Goal: Complete application form

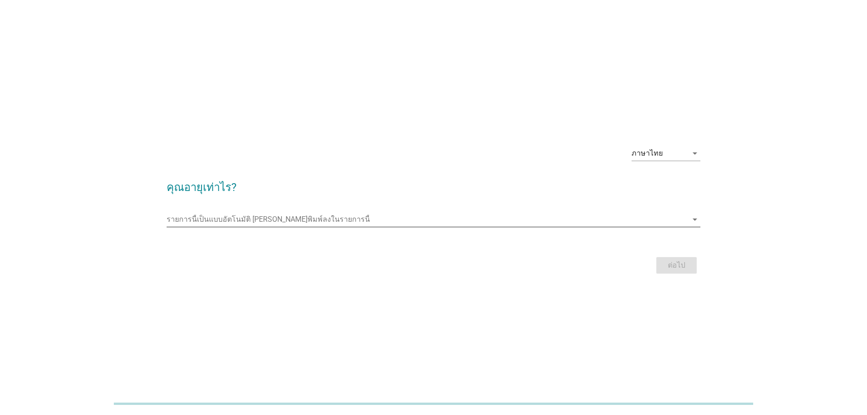
click at [692, 224] on icon "arrow_drop_down" at bounding box center [695, 219] width 11 height 11
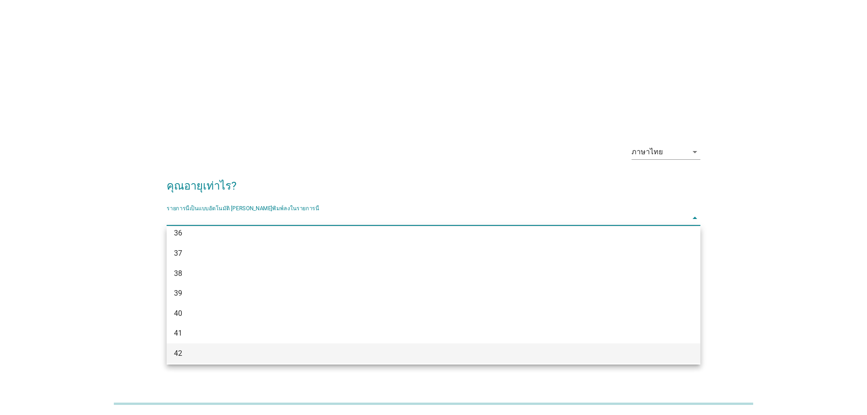
scroll to position [413, 0]
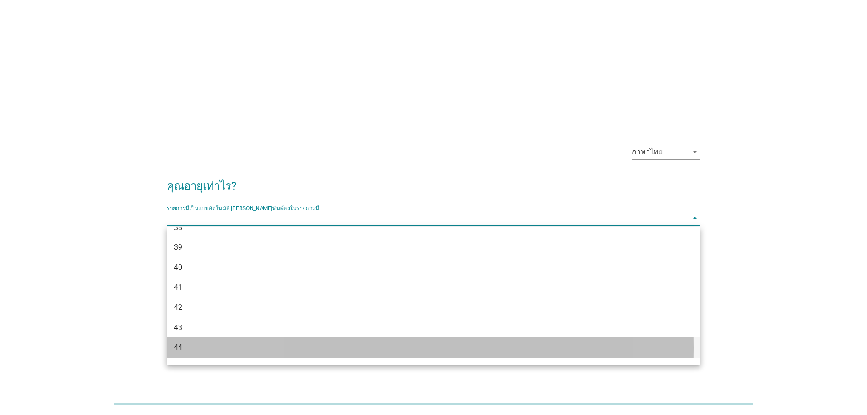
click at [246, 349] on div "44" at bounding box center [412, 347] width 476 height 11
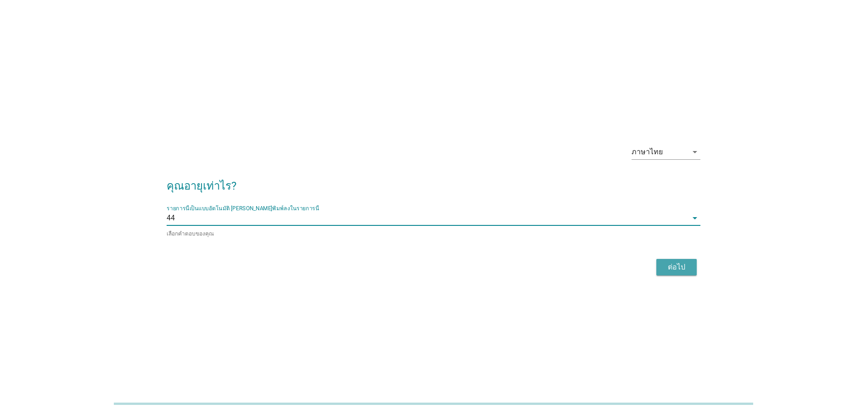
click at [681, 265] on div "ต่อไป" at bounding box center [677, 267] width 26 height 11
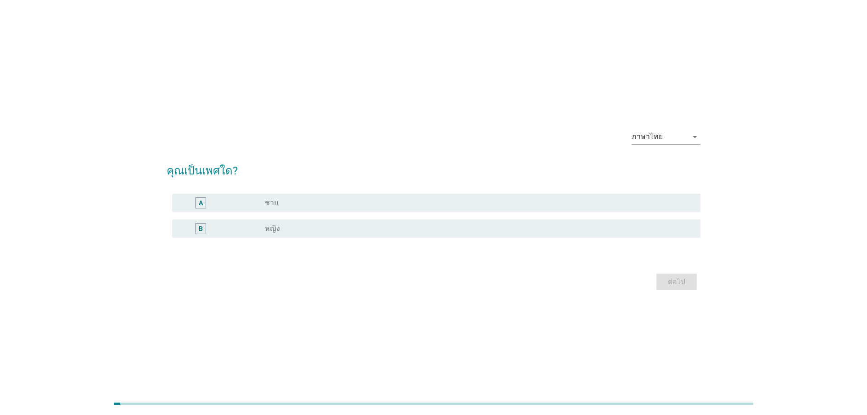
click at [574, 204] on div "radio_button_unchecked ชาย" at bounding box center [475, 202] width 421 height 9
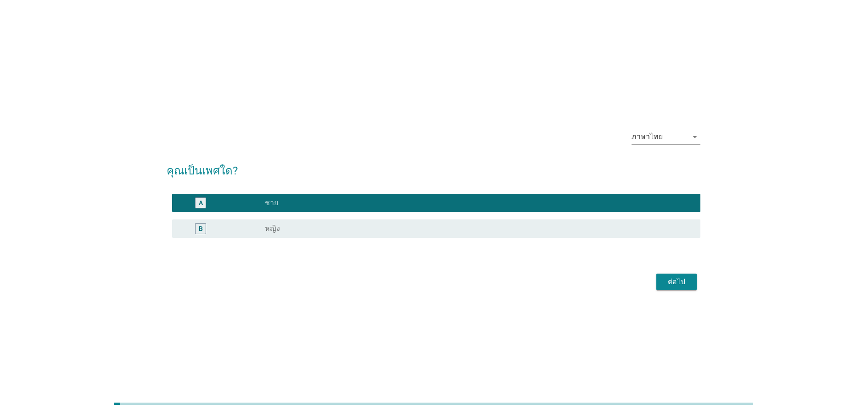
click at [681, 283] on div "ต่อไป" at bounding box center [677, 281] width 26 height 11
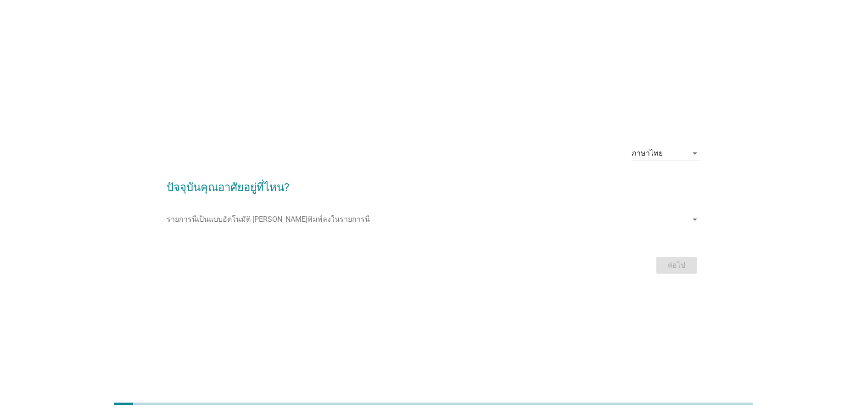
click at [696, 217] on icon "arrow_drop_down" at bounding box center [695, 219] width 11 height 11
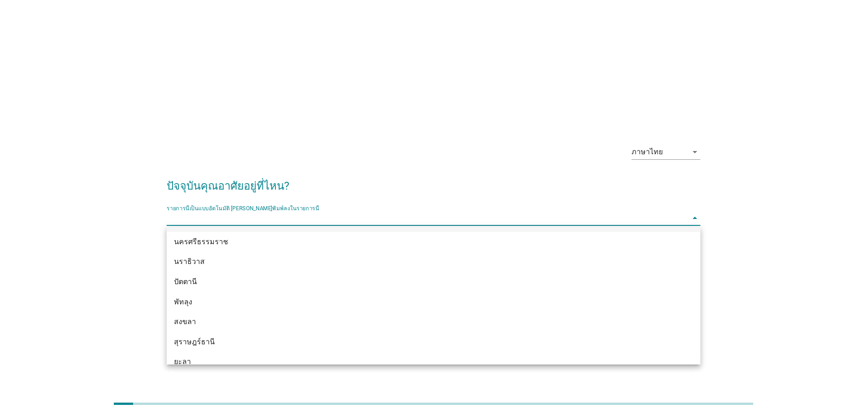
scroll to position [1280, 0]
click at [231, 311] on div "พัทลุง" at bounding box center [434, 302] width 534 height 20
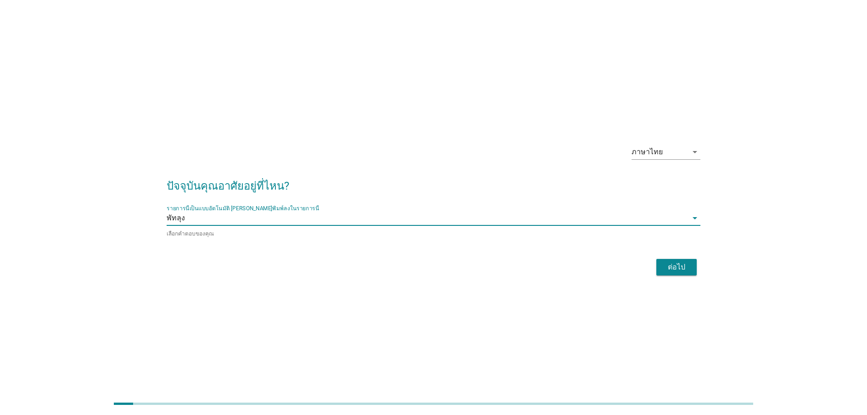
click at [692, 219] on icon "arrow_drop_down" at bounding box center [695, 218] width 11 height 11
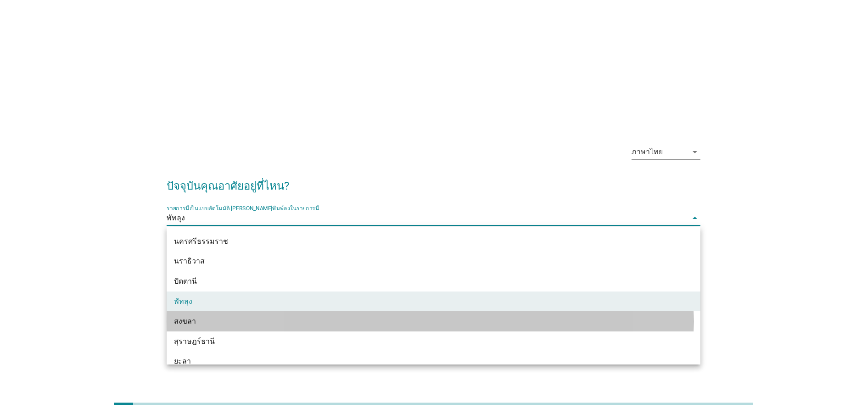
drag, startPoint x: 276, startPoint y: 318, endPoint x: 293, endPoint y: 318, distance: 17.0
click at [277, 318] on div "สงขลา" at bounding box center [412, 321] width 476 height 11
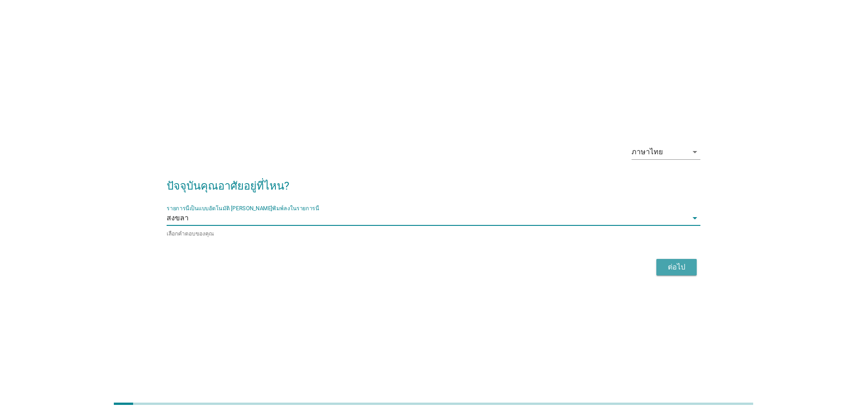
click at [681, 265] on div "ต่อไป" at bounding box center [677, 267] width 26 height 11
